Goal: Transaction & Acquisition: Book appointment/travel/reservation

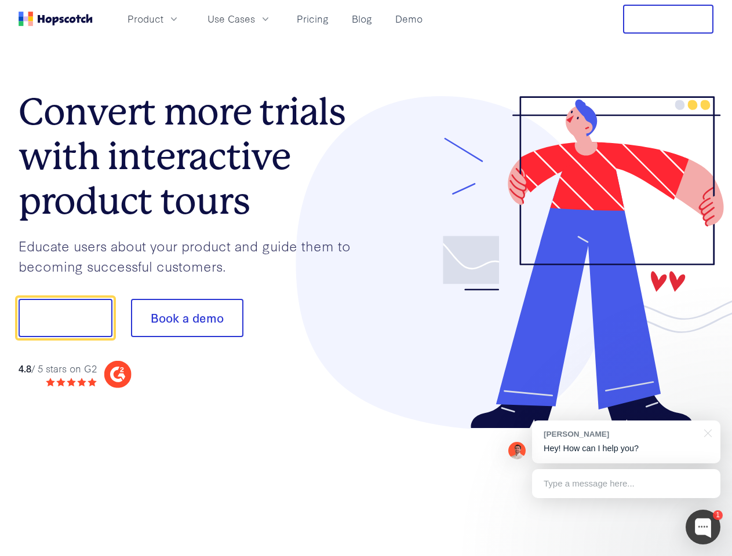
click at [366, 278] on div at bounding box center [540, 262] width 348 height 333
click at [163, 19] on span "Product" at bounding box center [145, 19] width 36 height 14
click at [255, 19] on span "Use Cases" at bounding box center [231, 19] width 48 height 14
click at [668, 19] on button "Free Trial" at bounding box center [668, 19] width 90 height 29
click at [65, 318] on button "Show me!" at bounding box center [66, 318] width 94 height 38
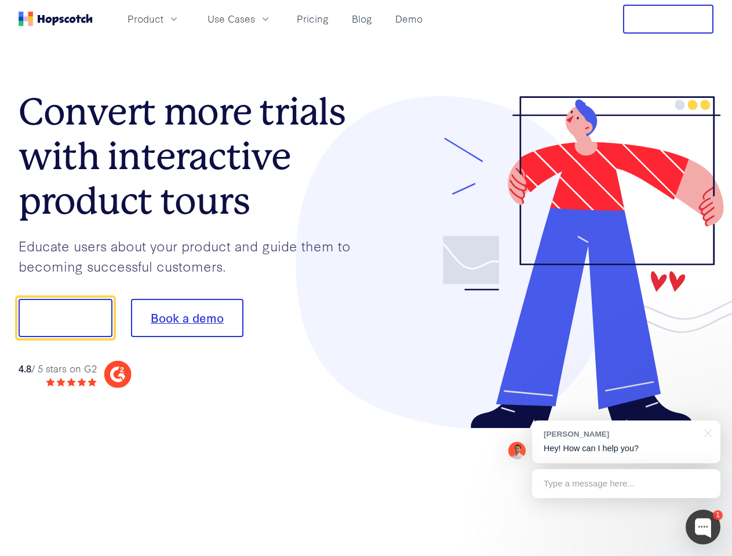
click at [187, 318] on button "Book a demo" at bounding box center [187, 318] width 112 height 38
click at [703, 527] on div at bounding box center [703, 527] width 35 height 35
click at [626, 442] on div "[PERSON_NAME] Hey! How can I help you?" at bounding box center [626, 442] width 188 height 43
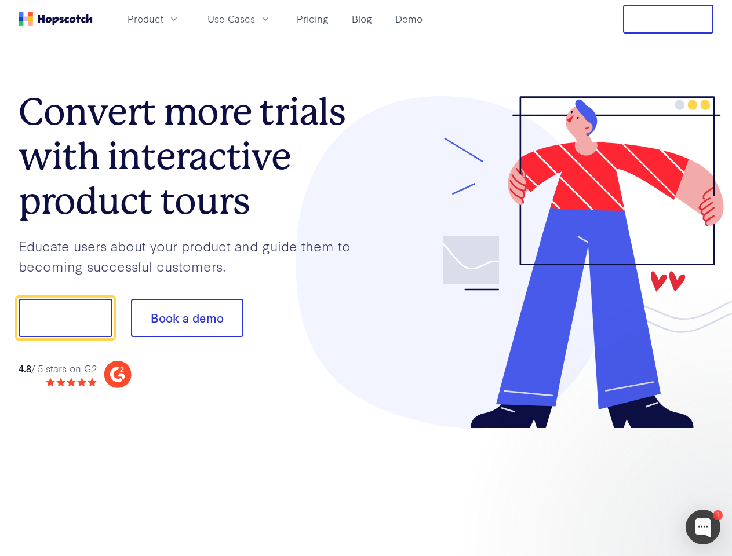
click at [706, 432] on div at bounding box center [611, 316] width 217 height 387
click at [626, 484] on div at bounding box center [611, 394] width 217 height 231
